Goal: Obtain resource: Download file/media

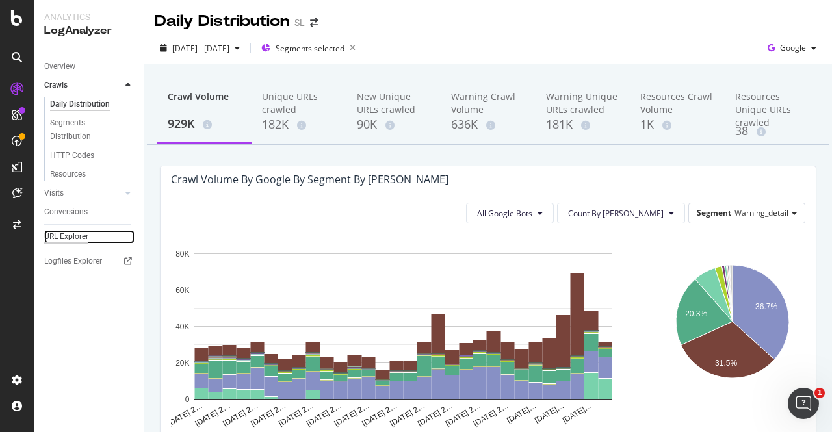
click at [66, 235] on div "URL Explorer" at bounding box center [66, 237] width 44 height 14
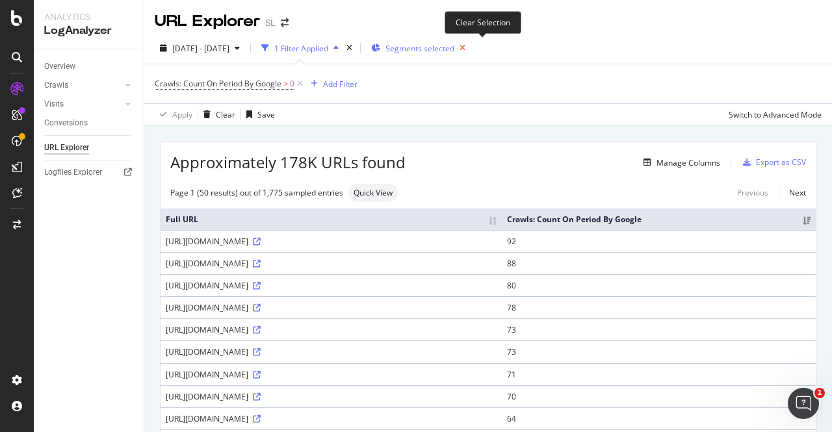
click at [470, 49] on icon "button" at bounding box center [462, 48] width 16 height 18
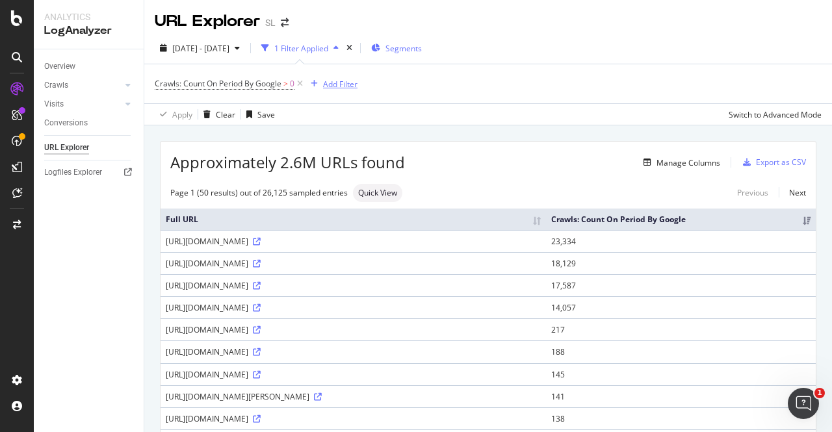
click at [333, 79] on div "Add Filter" at bounding box center [340, 84] width 34 height 11
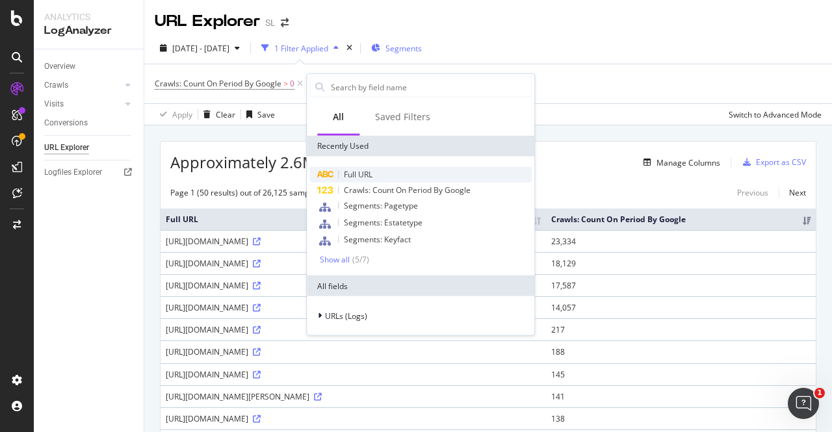
click at [353, 177] on span "Full URL" at bounding box center [358, 174] width 29 height 11
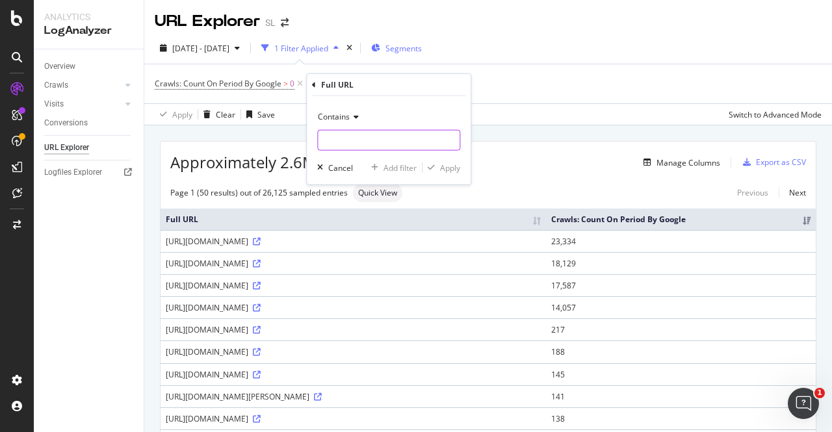
click at [335, 138] on input "text" at bounding box center [389, 140] width 142 height 21
type input "="
click at [457, 168] on div "Apply" at bounding box center [450, 167] width 20 height 11
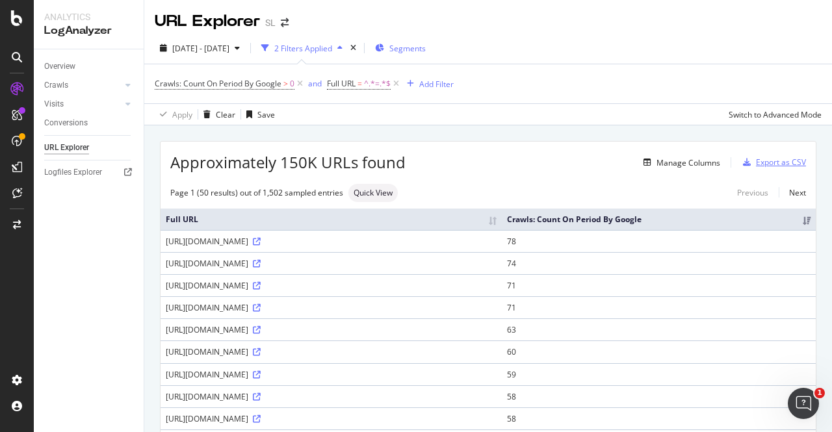
click at [767, 160] on div "Export as CSV" at bounding box center [781, 162] width 50 height 11
